Goal: Communication & Community: Ask a question

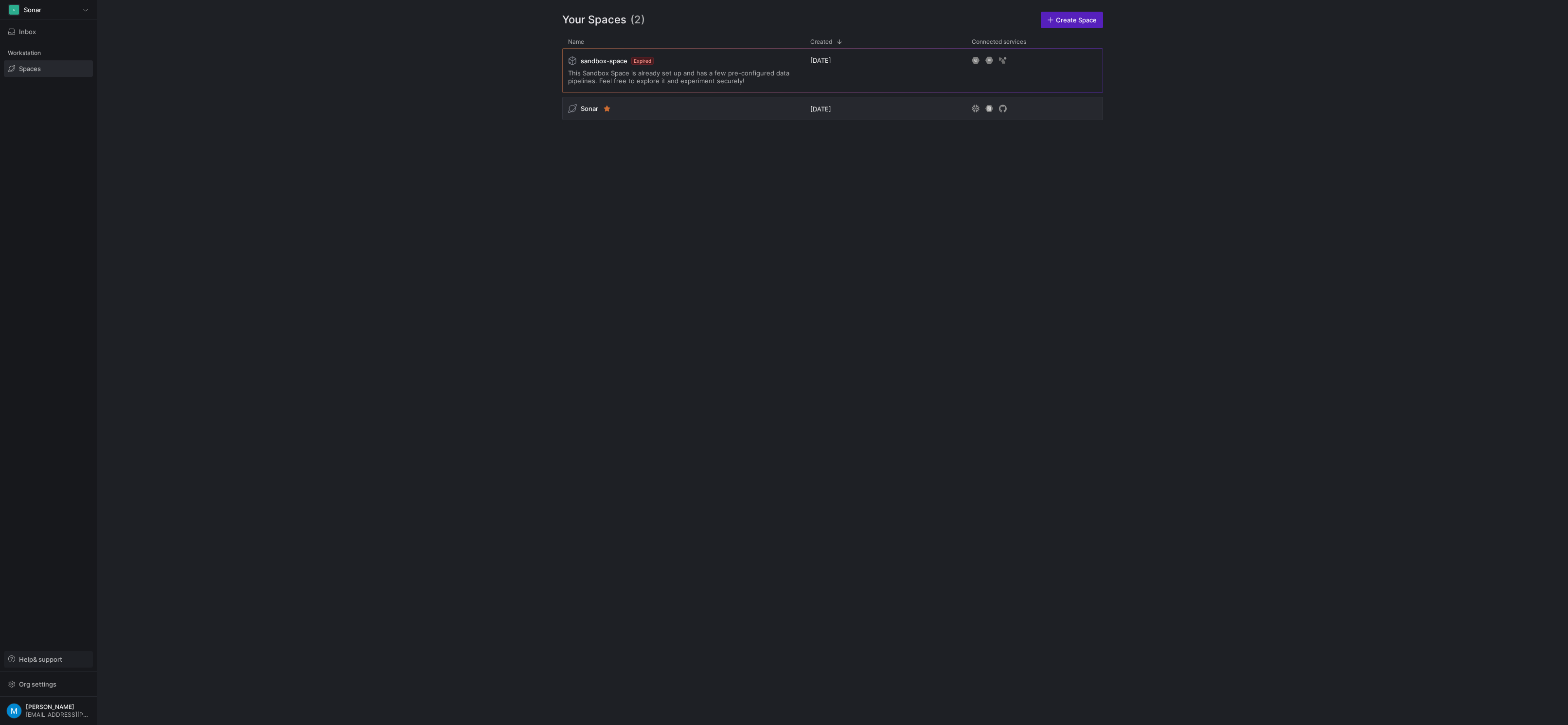
click at [46, 659] on span "Help & support" at bounding box center [40, 659] width 43 height 8
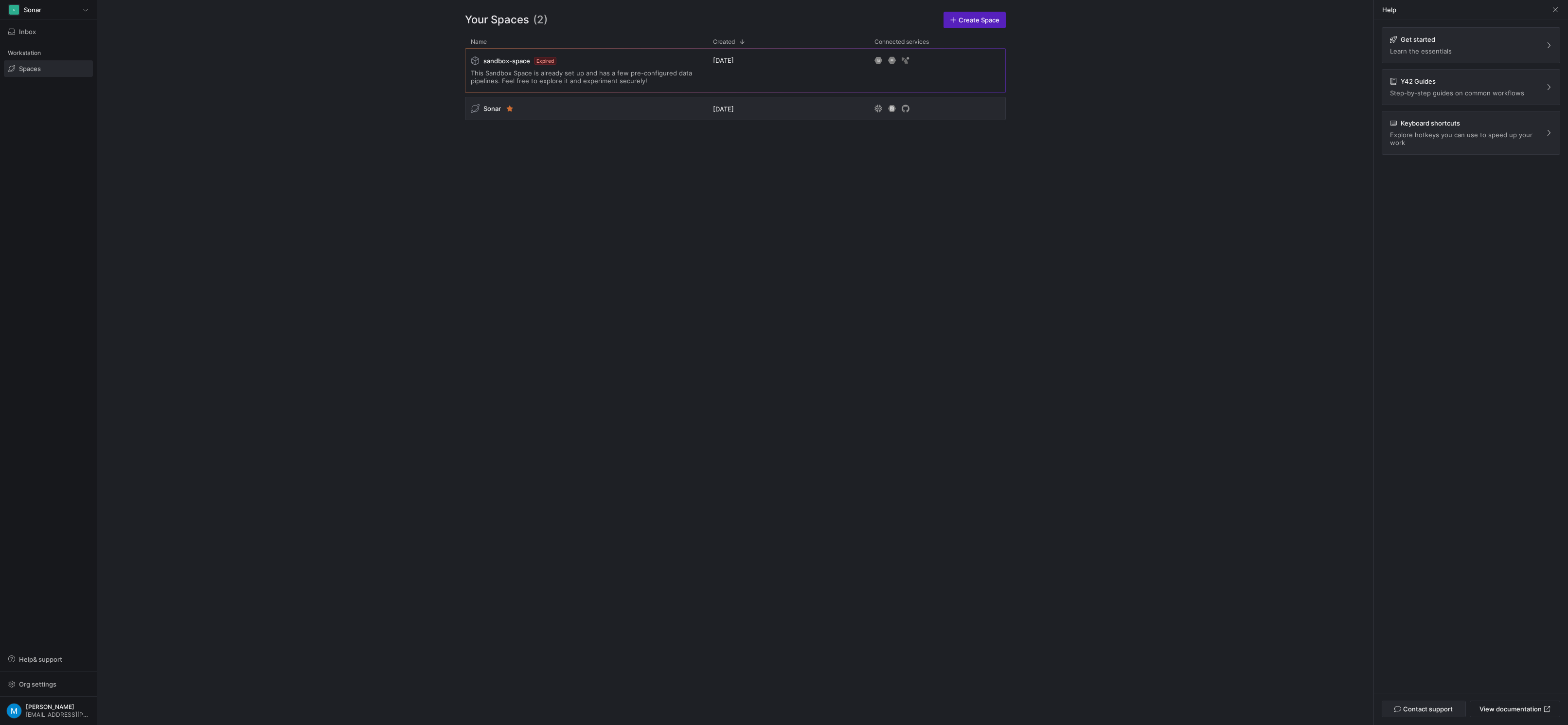
click at [1433, 707] on span "Contact support" at bounding box center [1428, 709] width 49 height 8
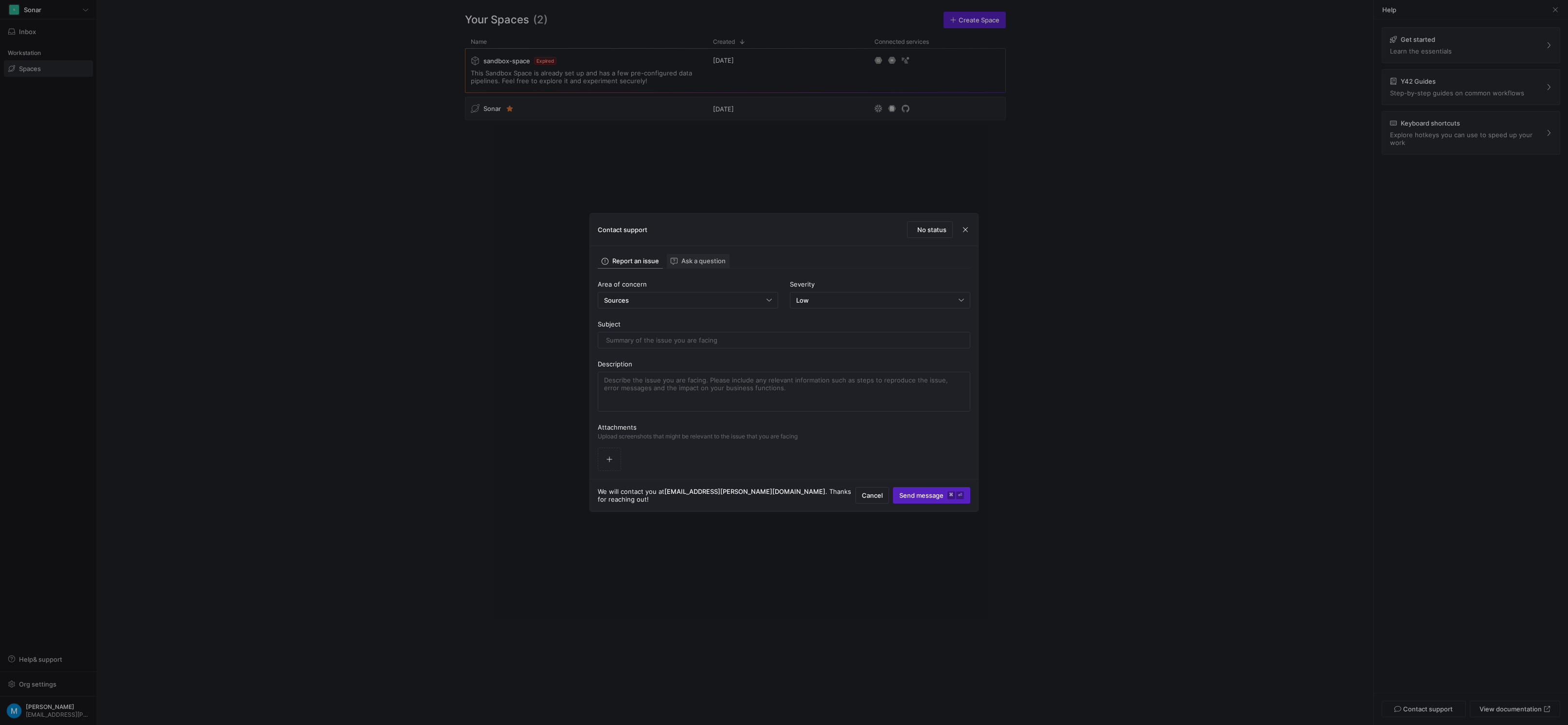
click at [683, 264] on span "Ask a question" at bounding box center [698, 261] width 55 height 7
click at [654, 302] on div "Sources" at bounding box center [781, 300] width 355 height 8
click at [798, 277] on div at bounding box center [784, 362] width 1568 height 725
click at [639, 343] on input "text" at bounding box center [784, 340] width 356 height 8
type input "Adding CData Sources"
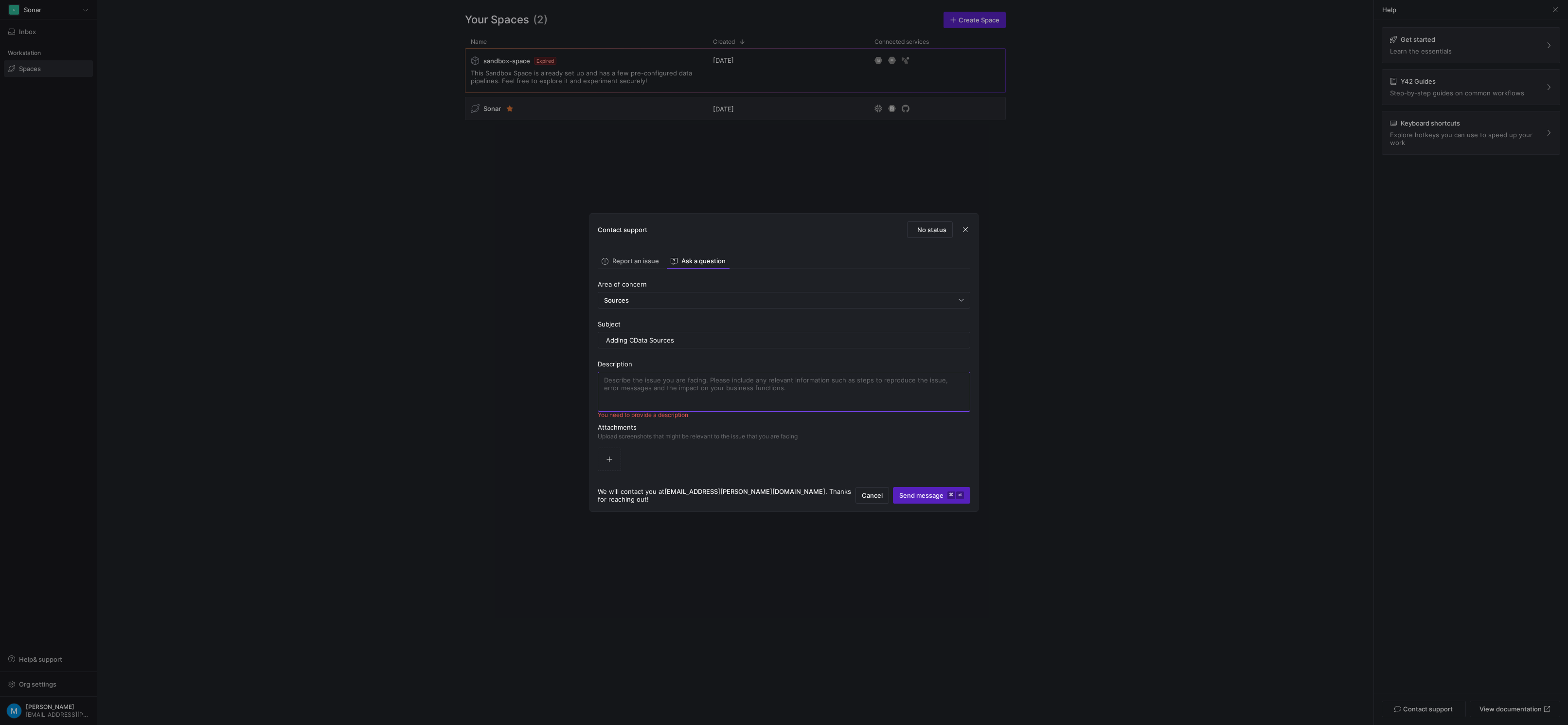
paste textarea "Would it be possible to get connectors built/ made available for OneDrive, Shar…"
type textarea "Would it be possible to get connectors built/ made available for OneDrive, Shar…"
click at [915, 499] on span "Send message ⌘ ⏎" at bounding box center [931, 495] width 65 height 8
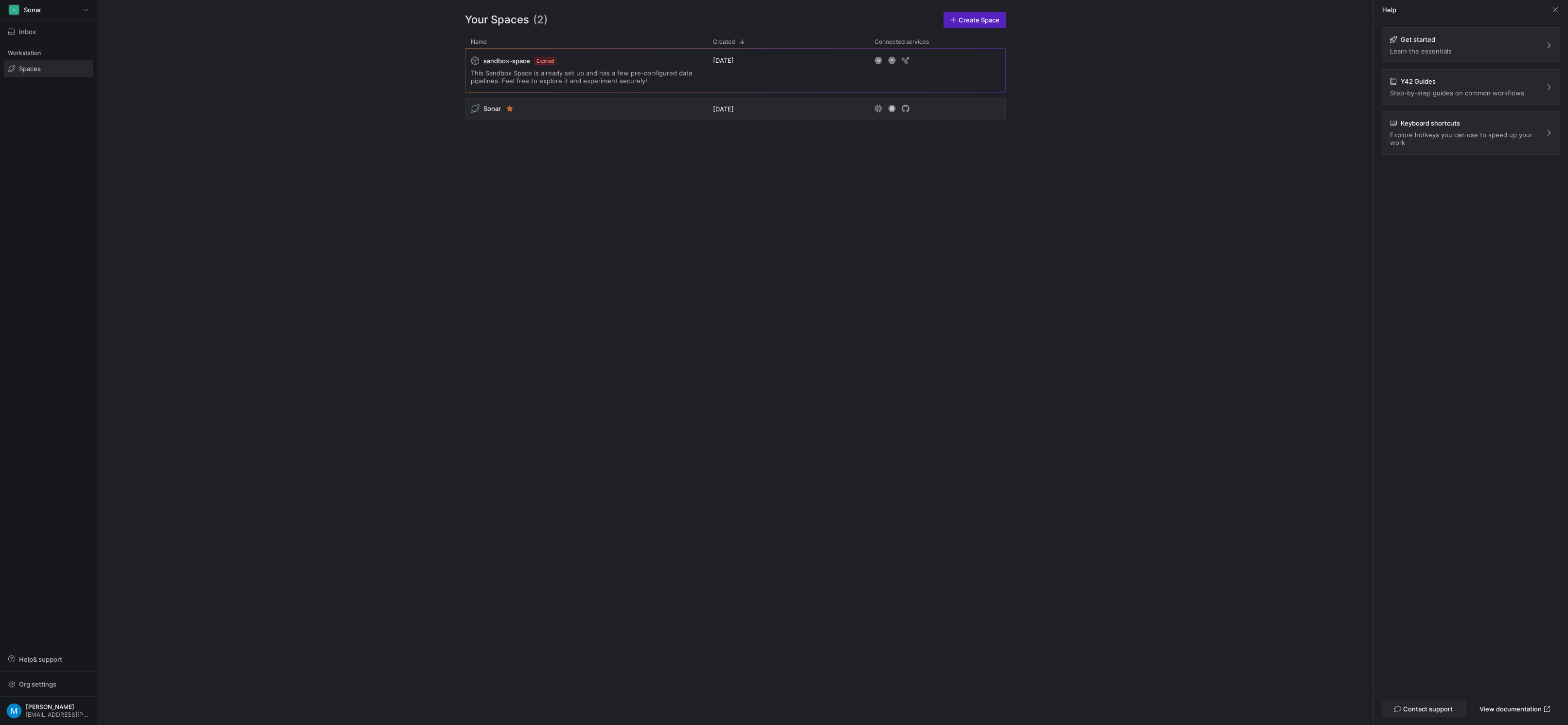
click at [1435, 709] on span "Contact support" at bounding box center [1428, 709] width 49 height 8
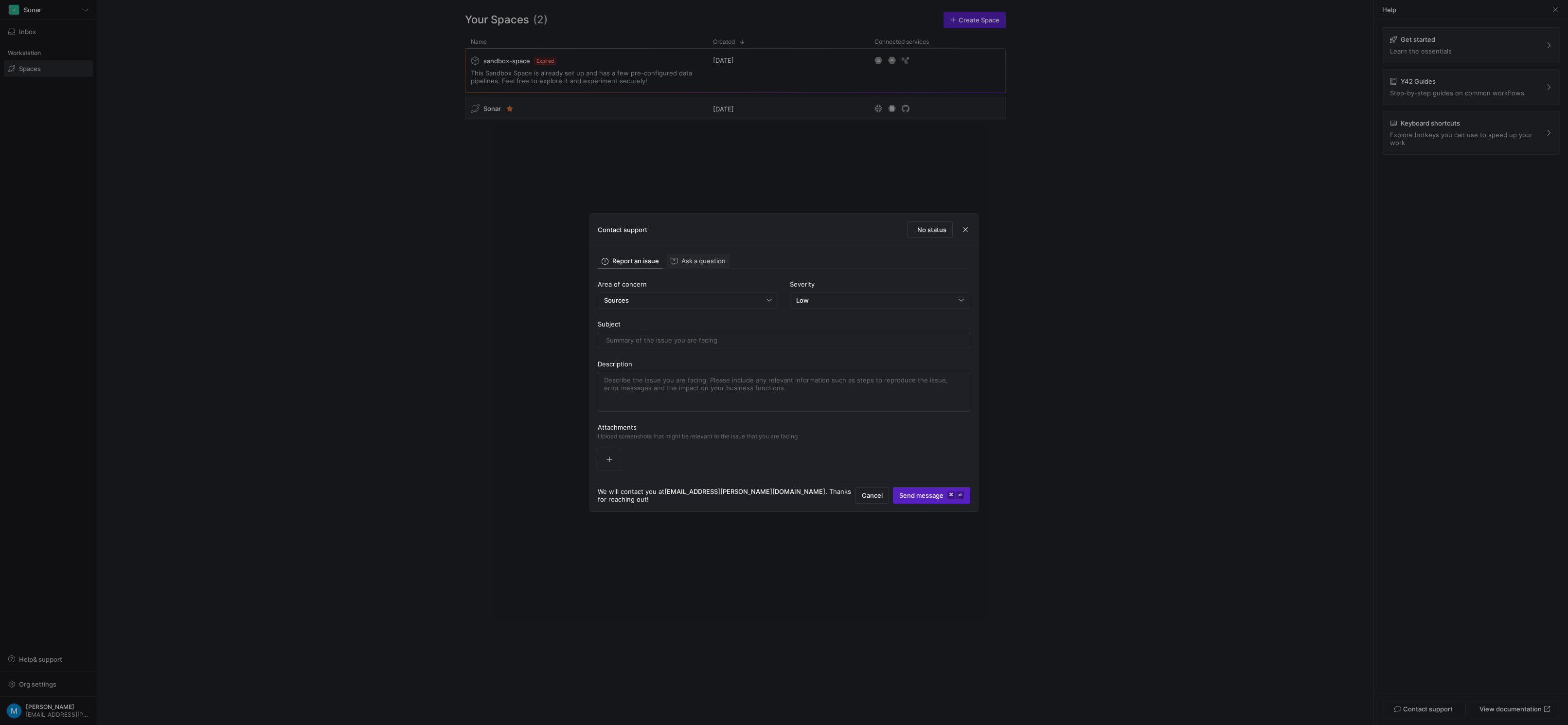
click at [698, 263] on span "Ask a question" at bounding box center [698, 261] width 55 height 7
click at [654, 296] on div "Sources" at bounding box center [781, 300] width 355 height 8
click at [631, 328] on span "Sources" at bounding box center [783, 327] width 361 height 8
click at [660, 346] on div at bounding box center [784, 340] width 356 height 15
type input "Python Sources"
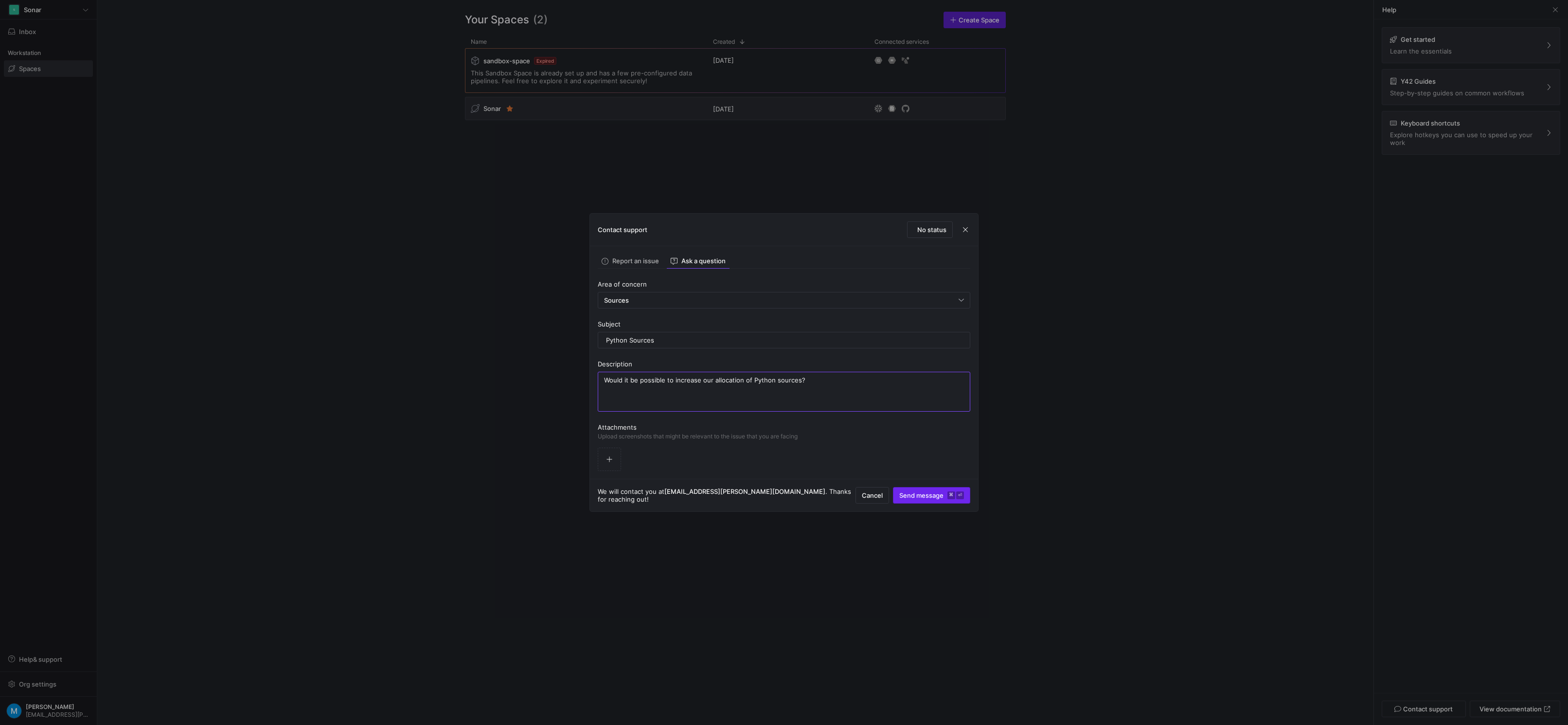
type textarea "Would it be possible to increase our allocation of Python sources?"
click at [921, 495] on span "Send message ⌘ ⏎" at bounding box center [931, 495] width 65 height 8
